Goal: Task Accomplishment & Management: Manage account settings

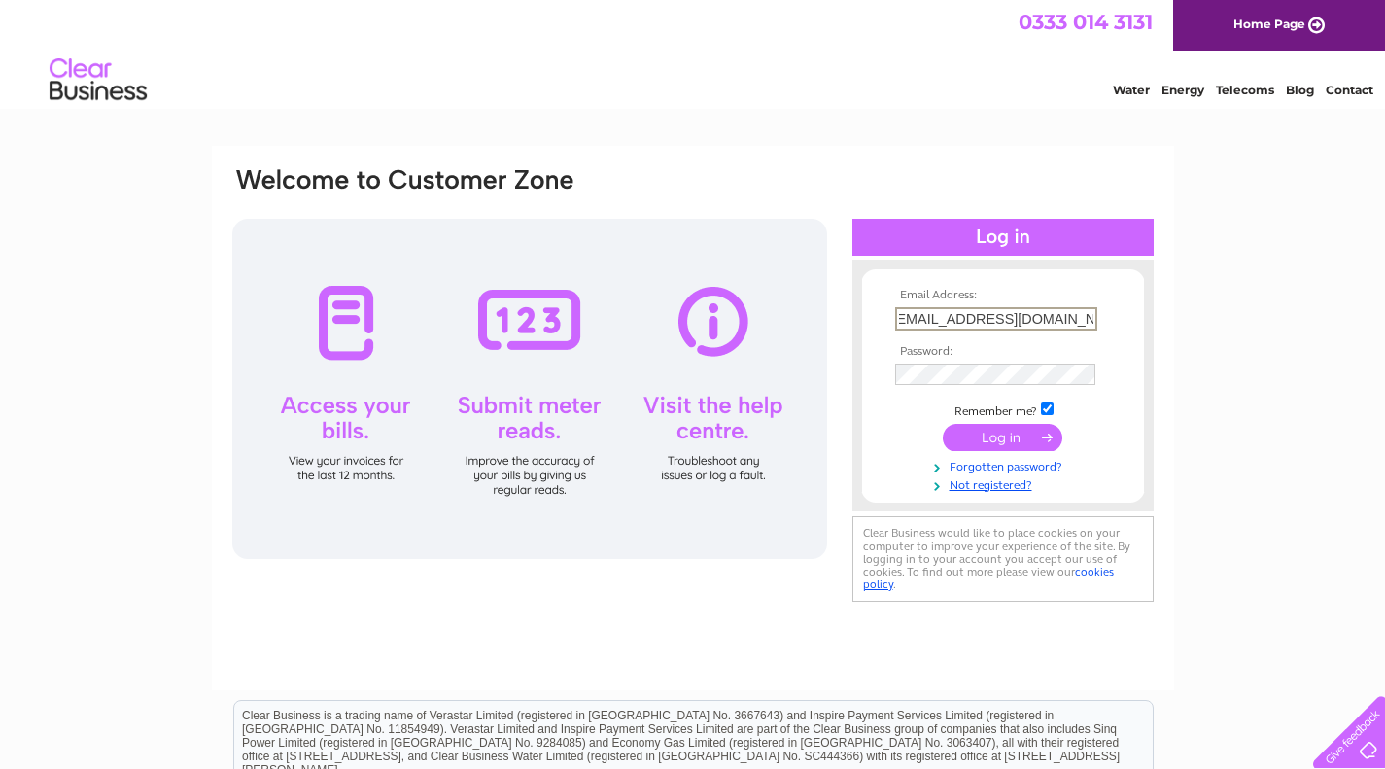
scroll to position [0, 17]
type input "jagautoengineers@btconnect.com"
click at [1019, 438] on input "submit" at bounding box center [1003, 435] width 120 height 27
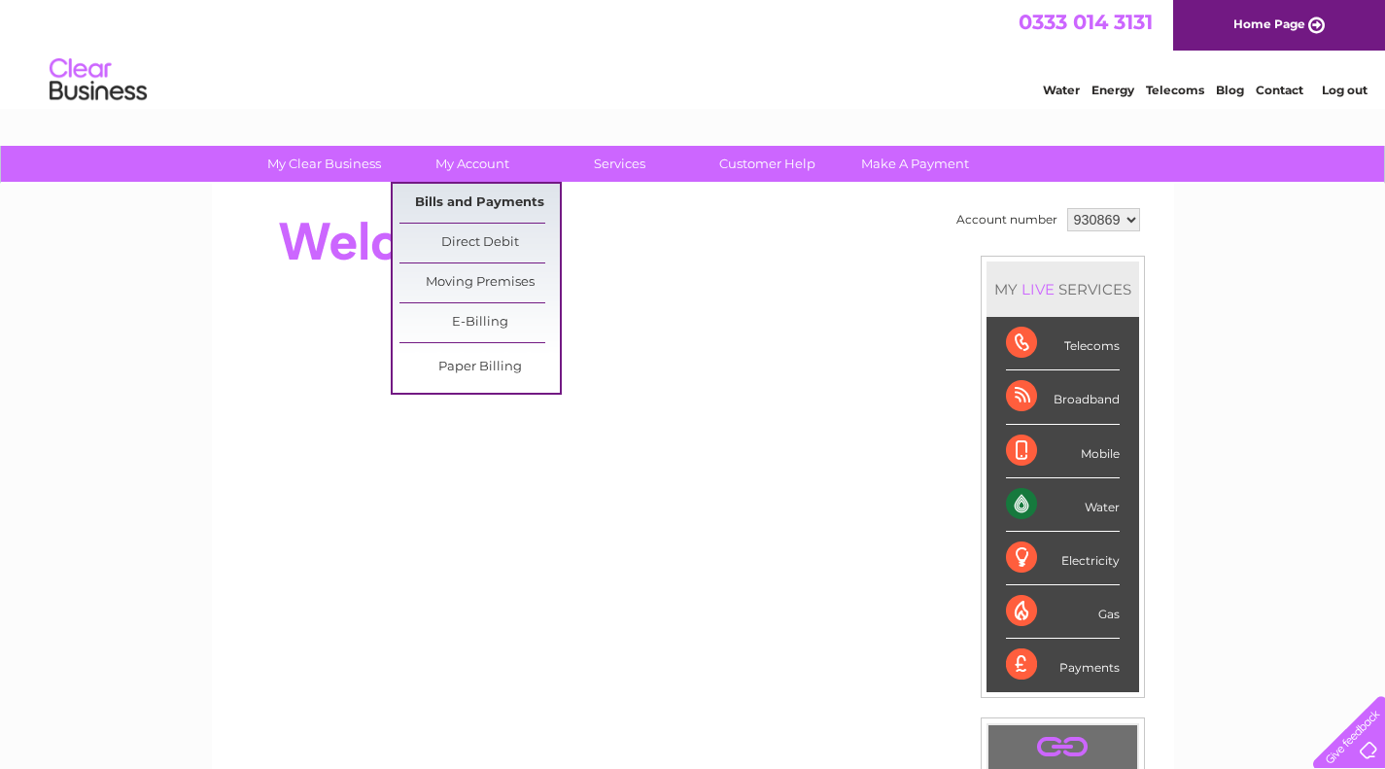
click at [480, 201] on link "Bills and Payments" at bounding box center [479, 203] width 160 height 39
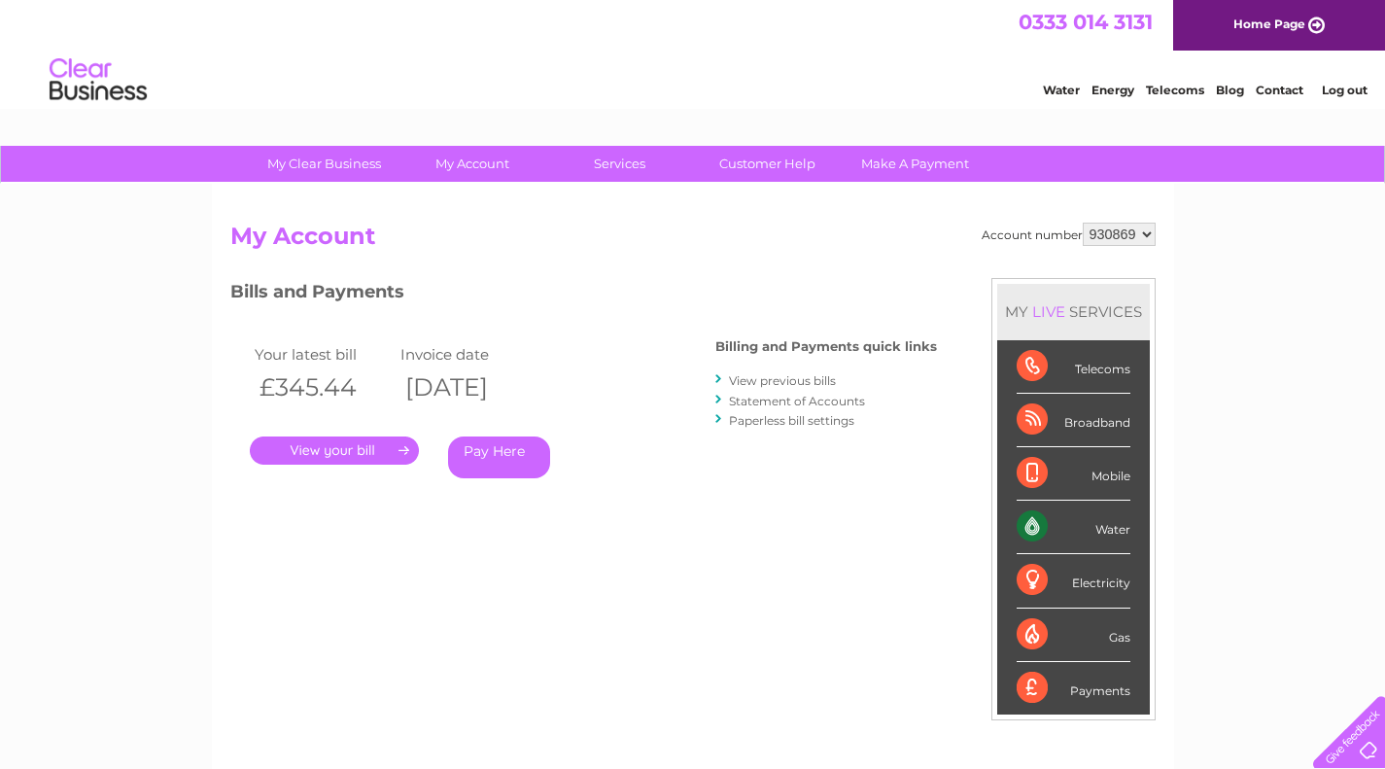
click at [356, 449] on link "." at bounding box center [334, 450] width 169 height 28
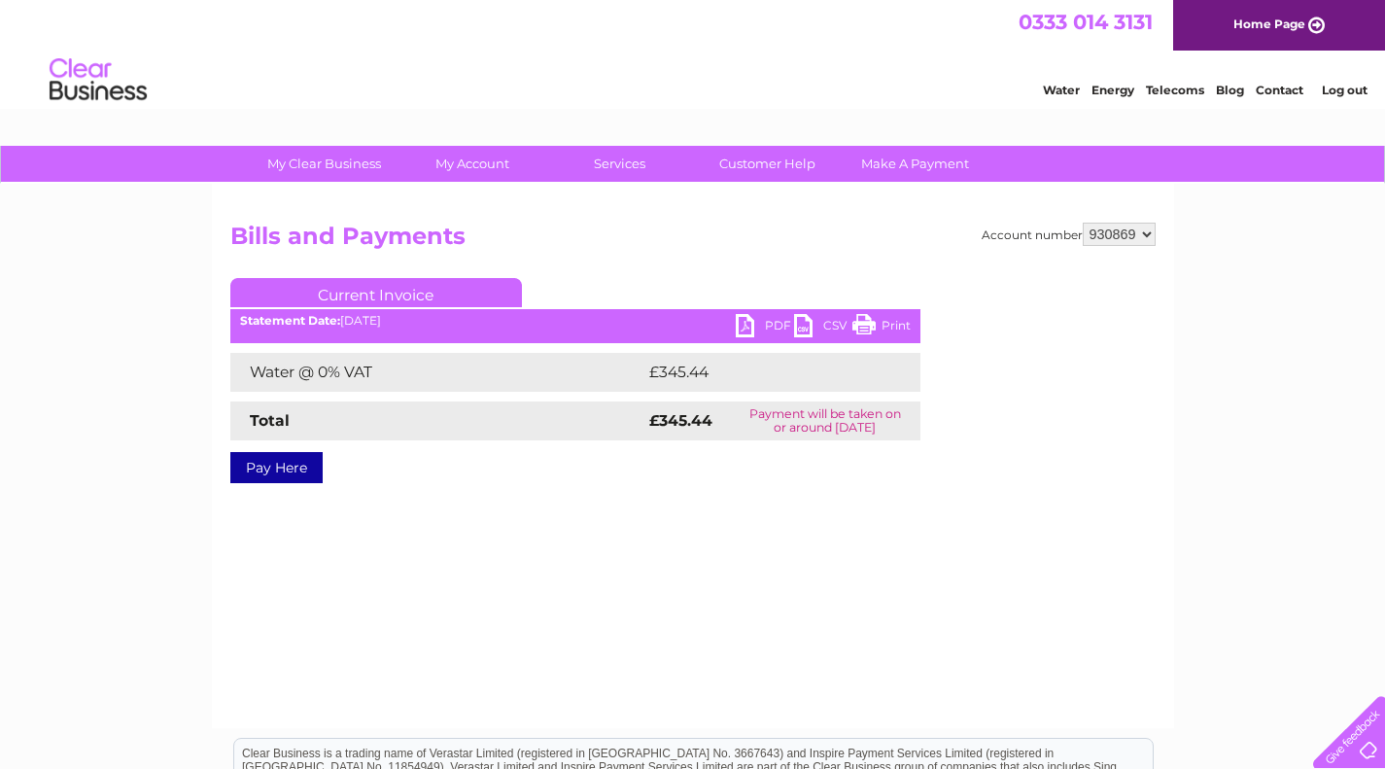
click at [745, 319] on link "PDF" at bounding box center [765, 328] width 58 height 28
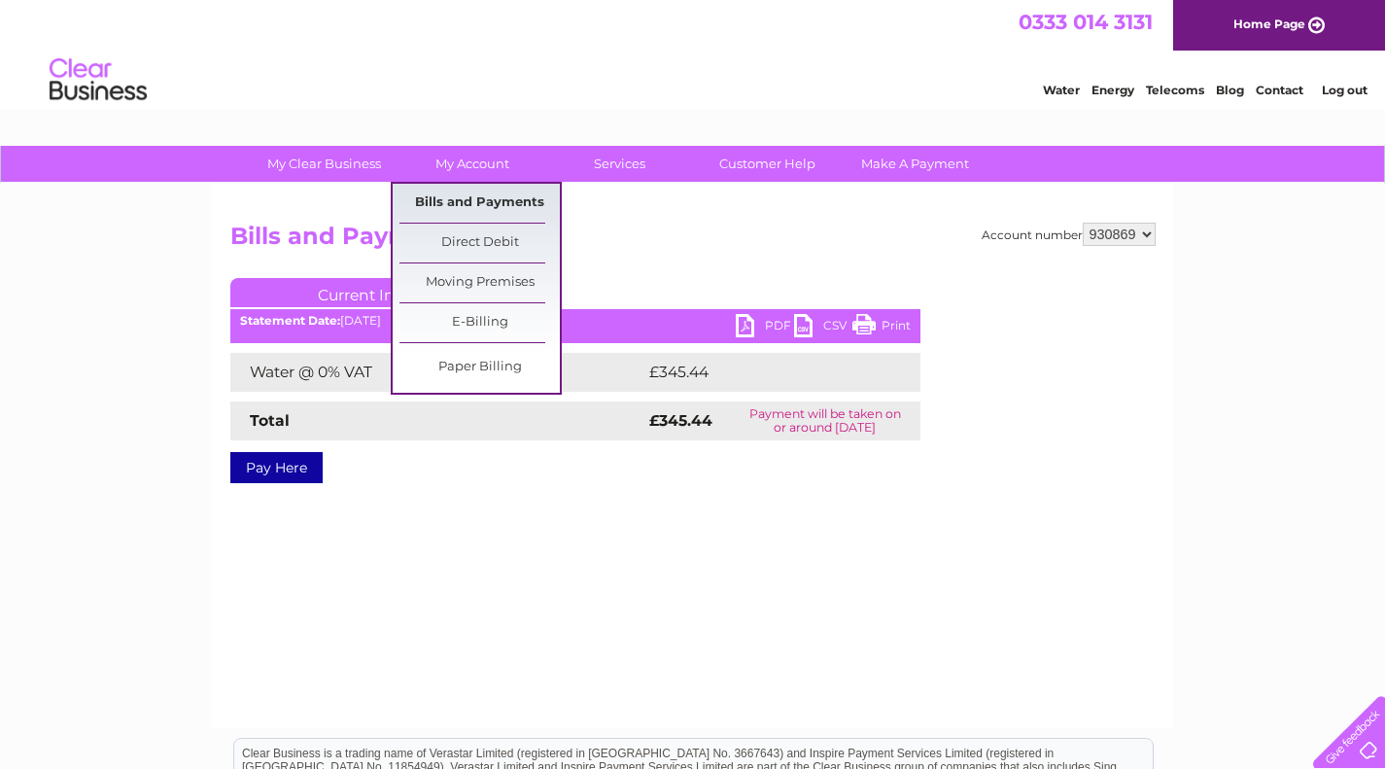
click at [477, 204] on link "Bills and Payments" at bounding box center [479, 203] width 160 height 39
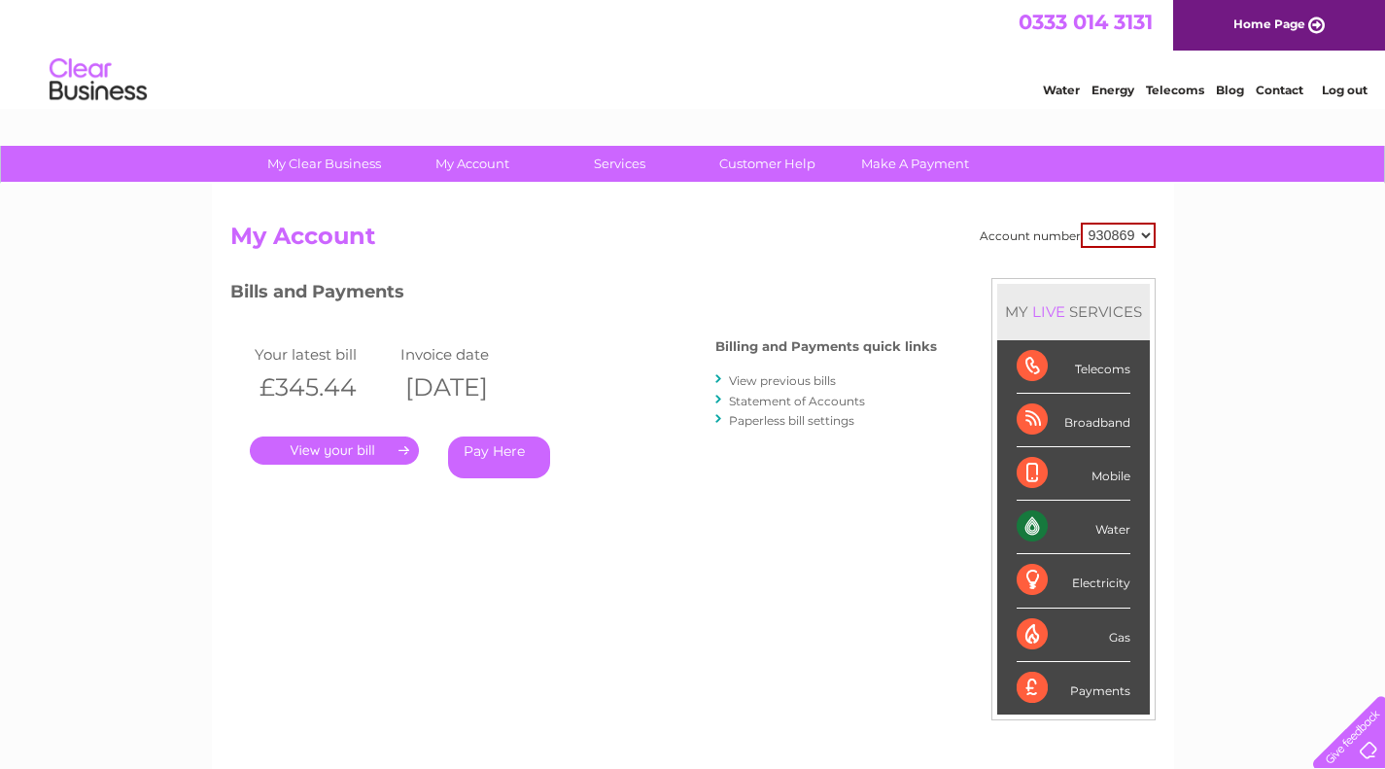
click at [807, 382] on link "View previous bills" at bounding box center [782, 380] width 107 height 15
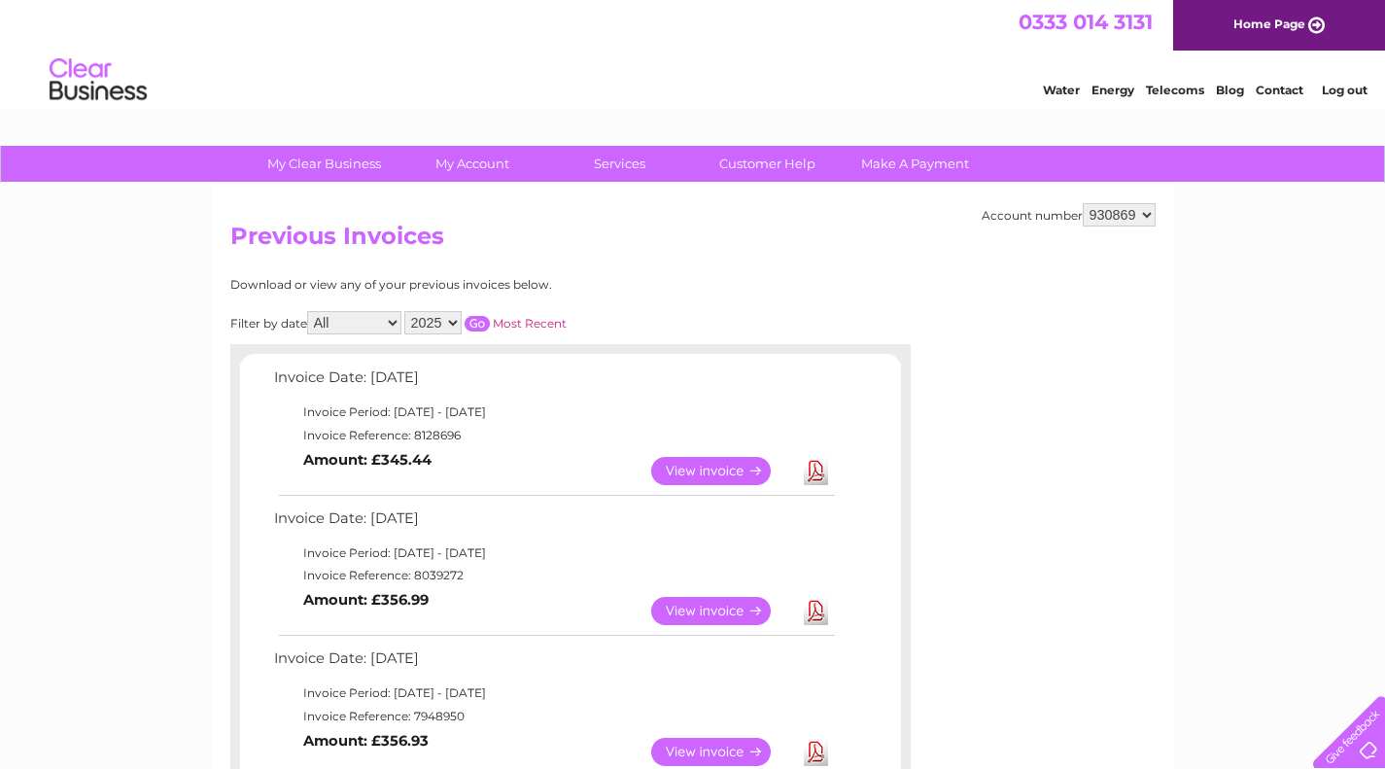
click at [720, 607] on link "View" at bounding box center [722, 611] width 143 height 28
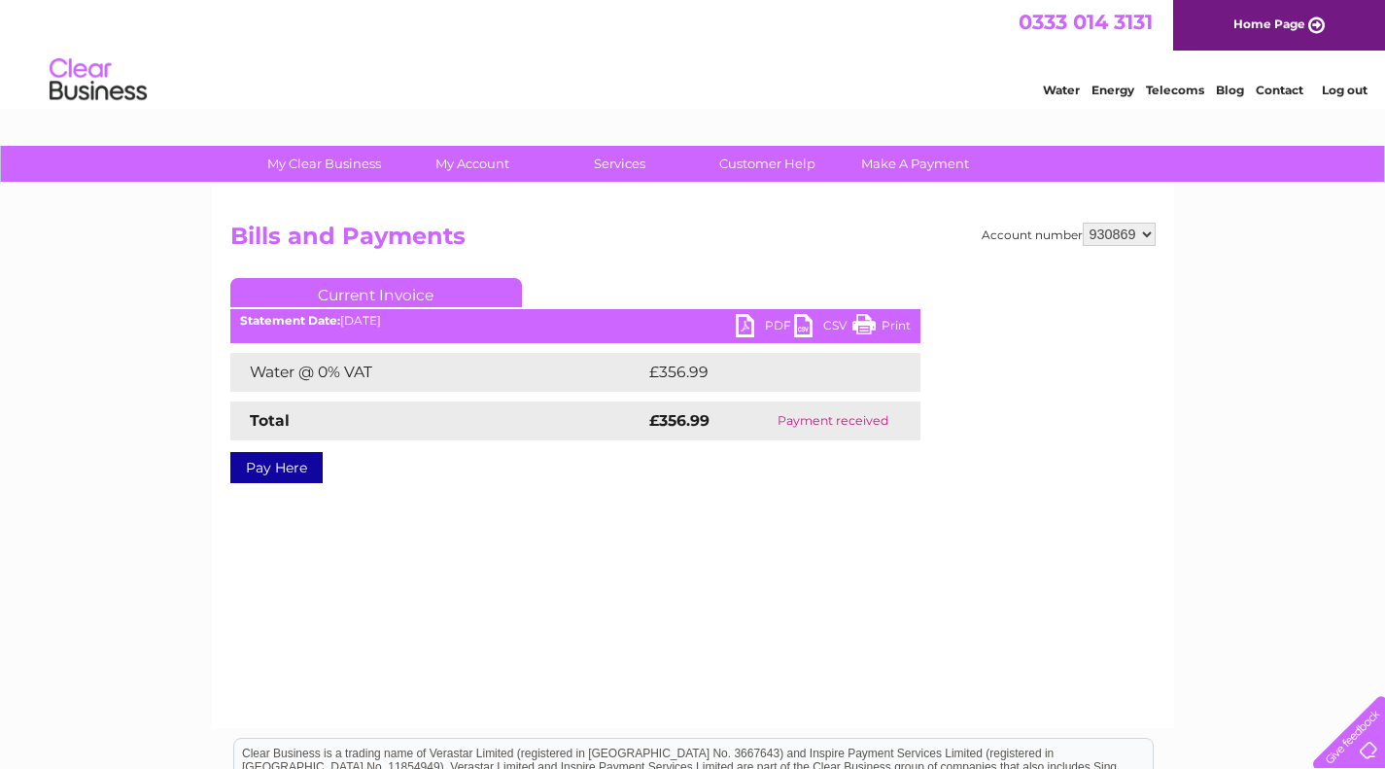
click at [744, 328] on link "PDF" at bounding box center [765, 328] width 58 height 28
click at [1341, 90] on link "Log out" at bounding box center [1345, 90] width 46 height 15
